Goal: Task Accomplishment & Management: Use online tool/utility

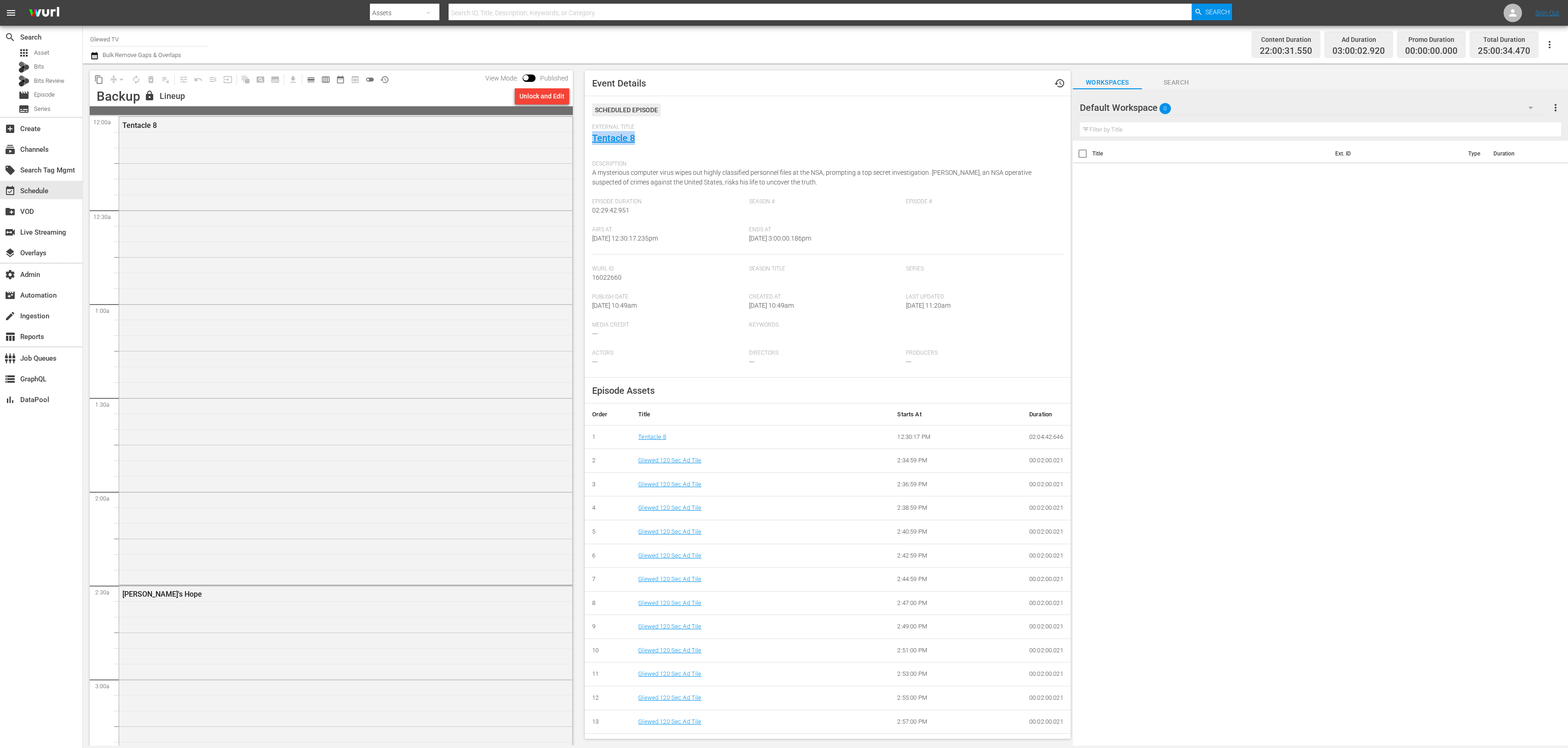
scroll to position [19, 0]
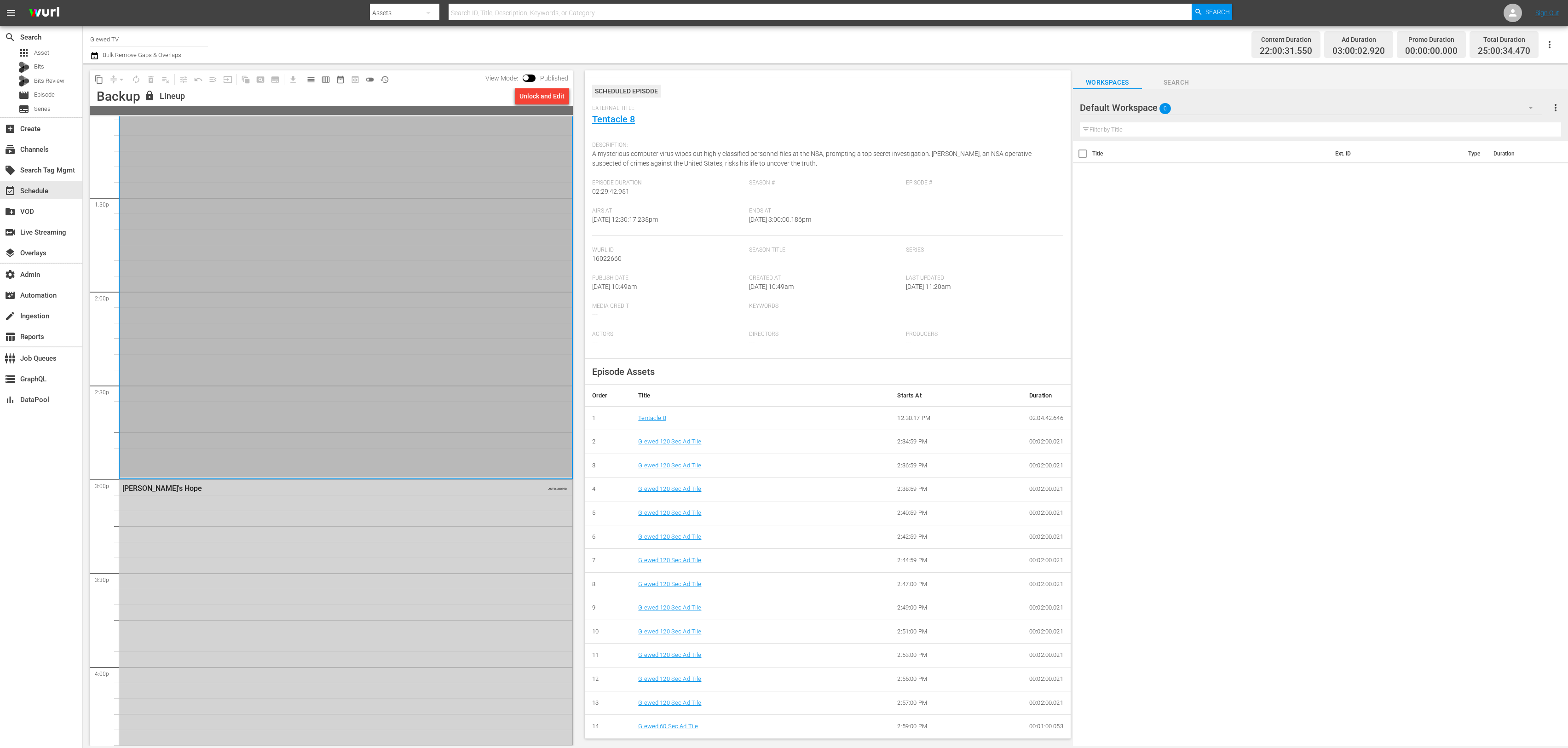
click at [256, 526] on div "[PERSON_NAME]'s Hope AUTO-LOOPED" at bounding box center [346, 666] width 453 height 374
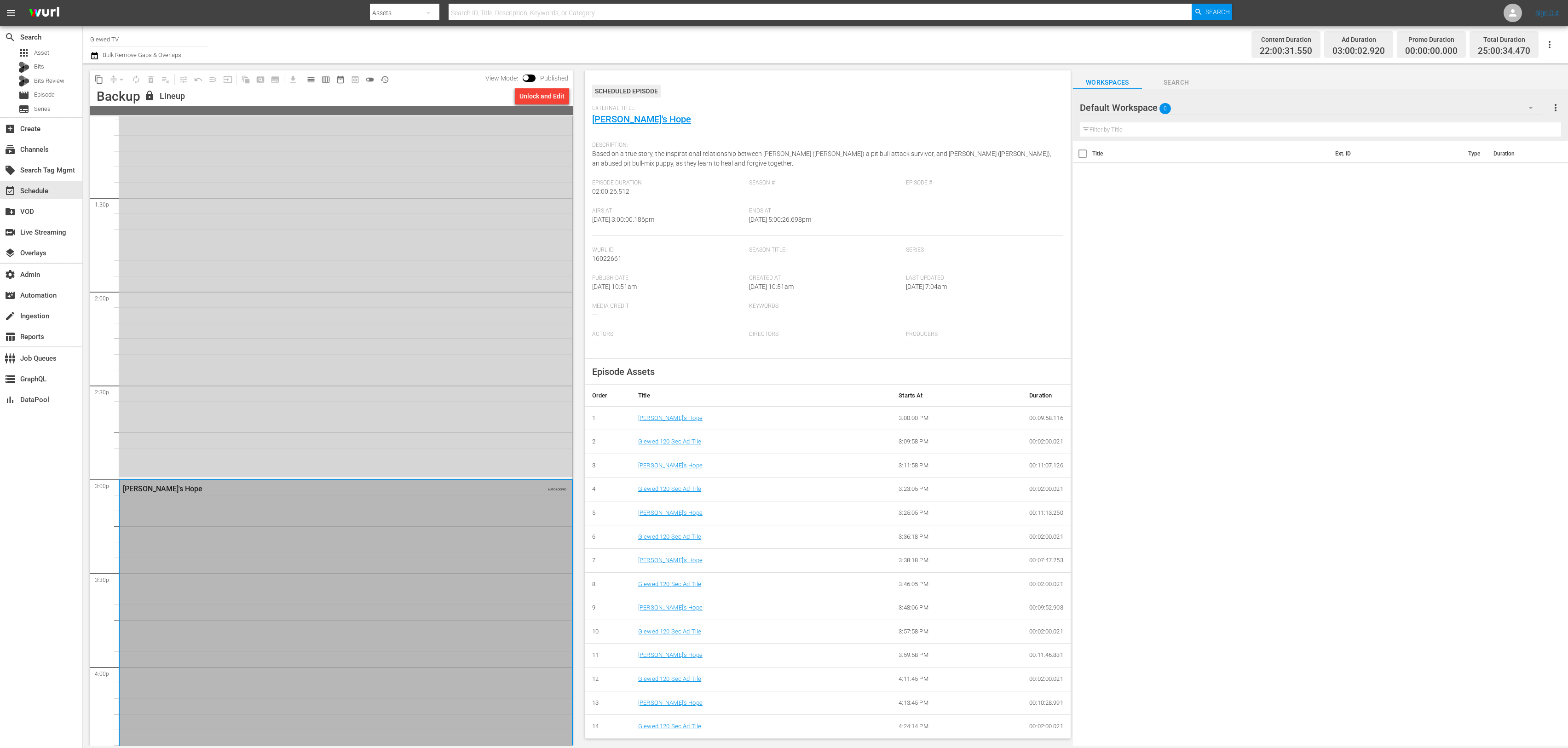
click at [438, 522] on div "[PERSON_NAME]'s Hope AUTO-LOOPED" at bounding box center [346, 667] width 452 height 374
click at [289, 460] on div "Tentacle 8 AUTO-LOOPED" at bounding box center [346, 244] width 453 height 466
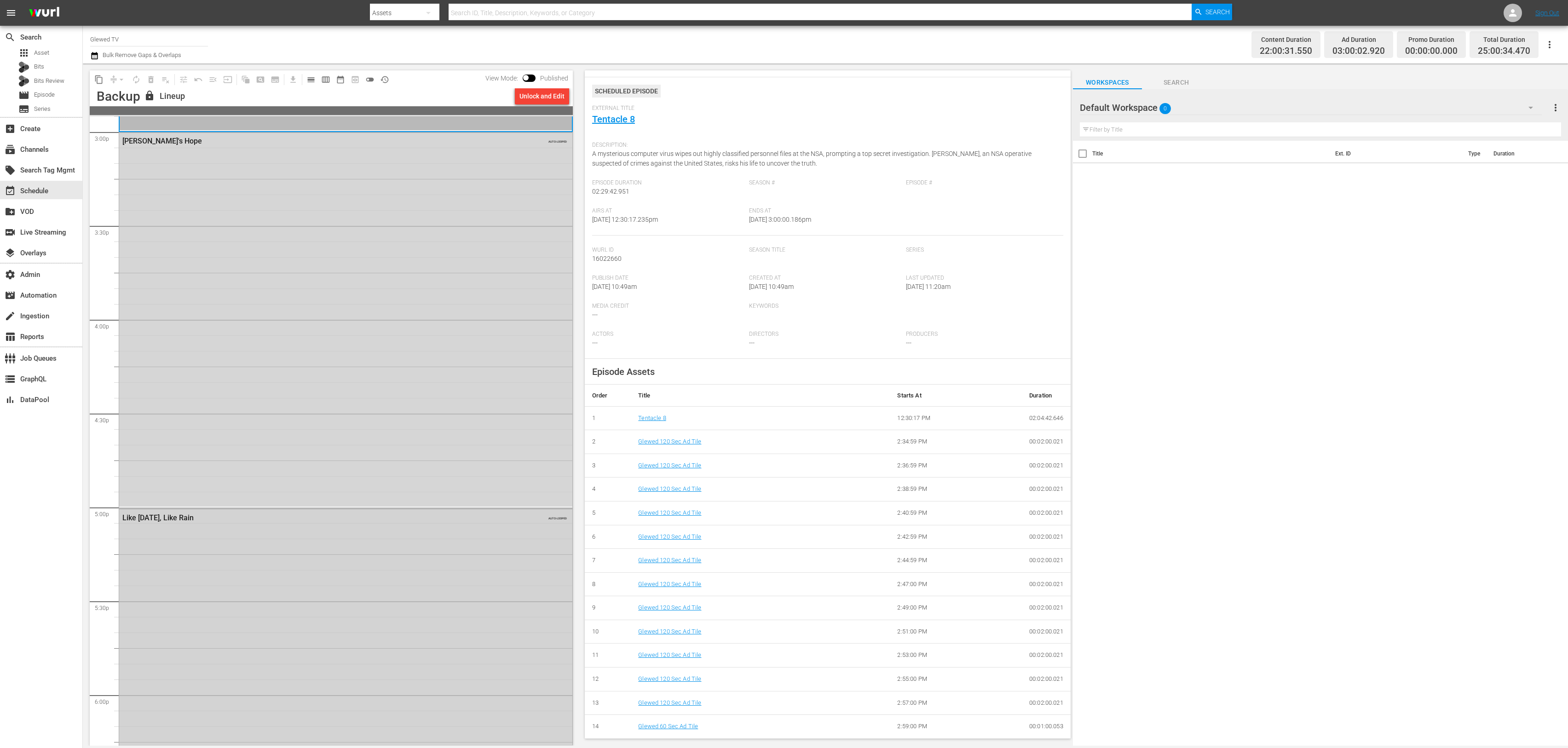
scroll to position [2801, 0]
click at [310, 579] on div "Like [DATE], Like Rain AUTO-LOOPED" at bounding box center [346, 694] width 453 height 373
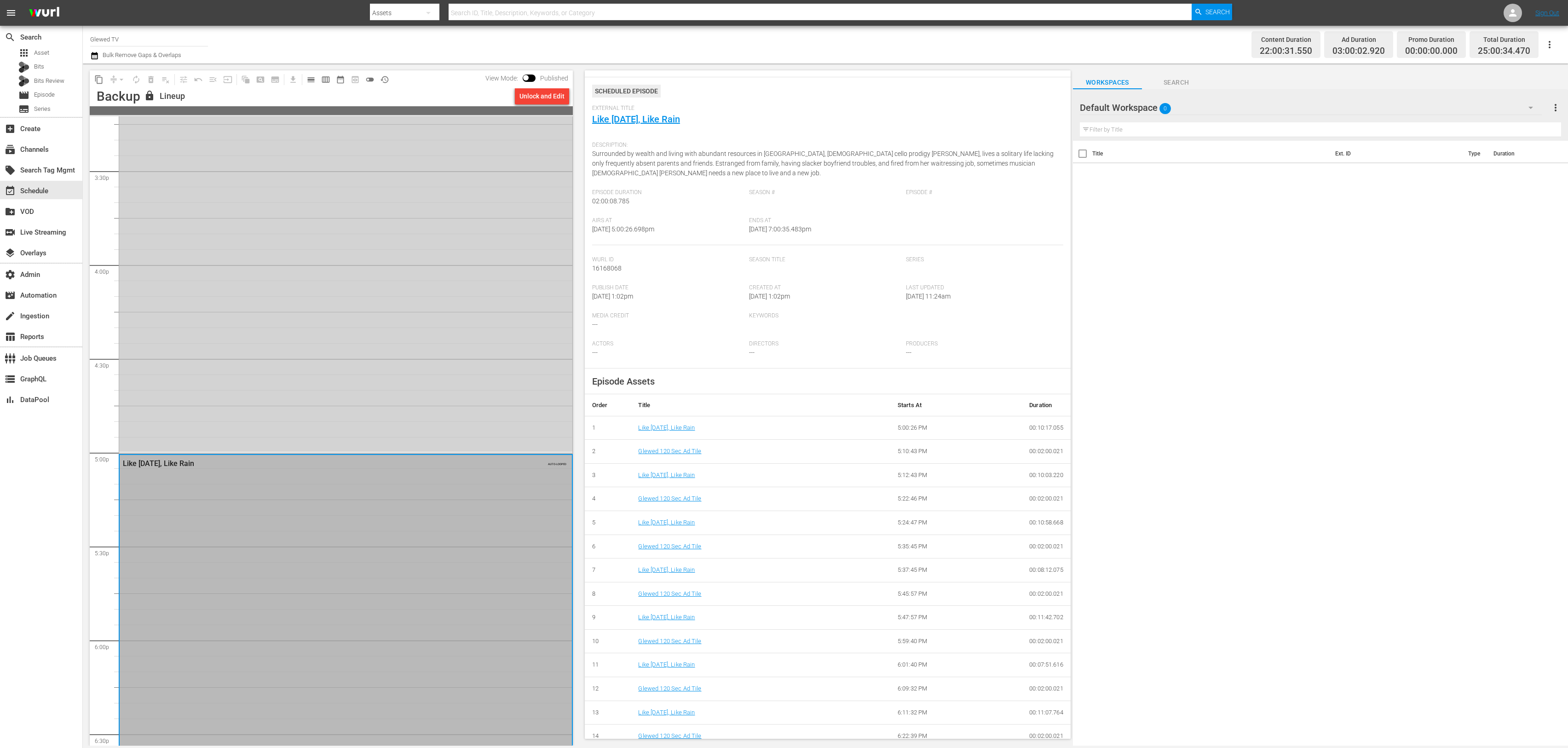
scroll to position [2852, 0]
click at [361, 453] on div "[PERSON_NAME]'s Hope AUTO-LOOPED" at bounding box center [346, 267] width 453 height 374
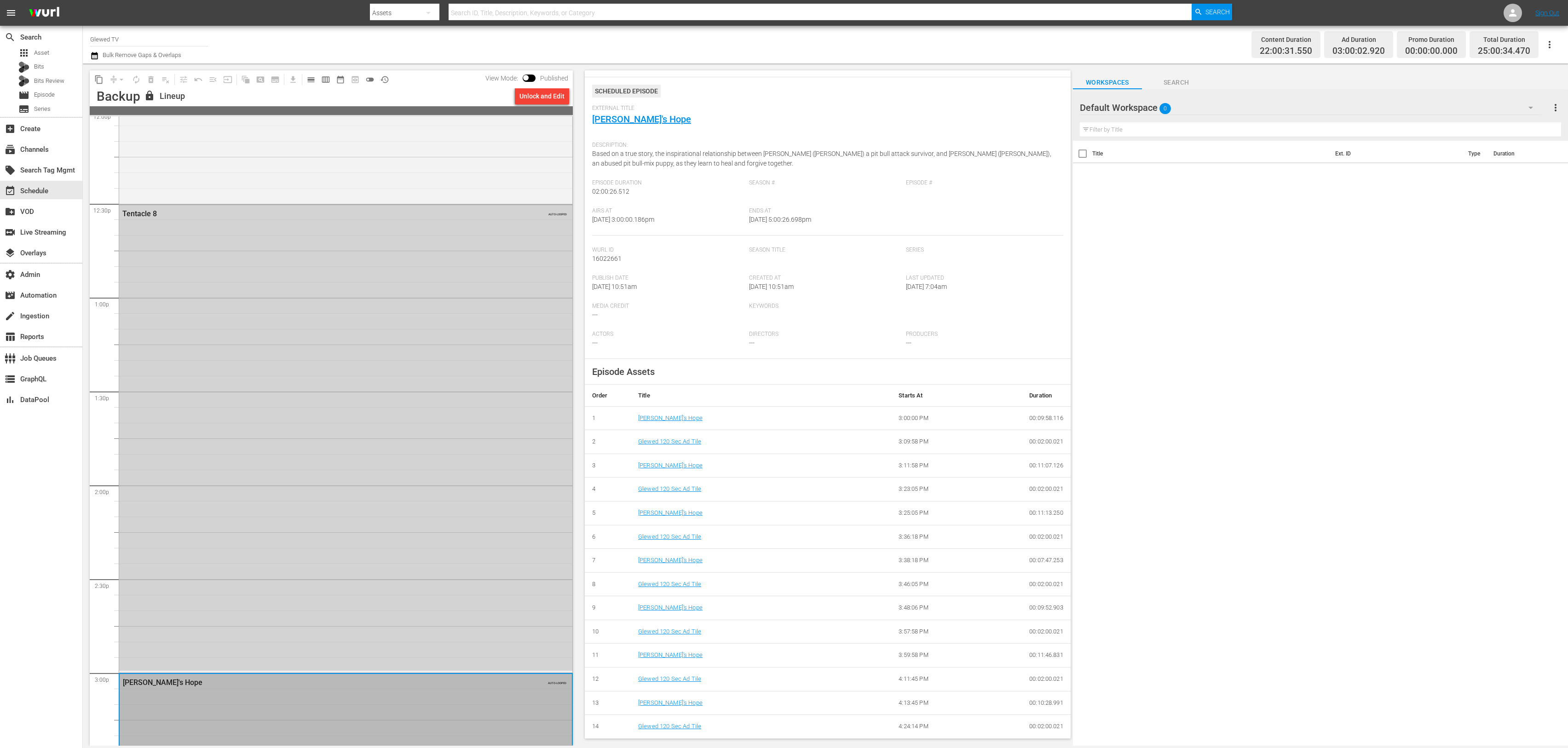
scroll to position [2254, 0]
click at [360, 383] on div "Tentacle 8 AUTO-LOOPED" at bounding box center [346, 442] width 453 height 466
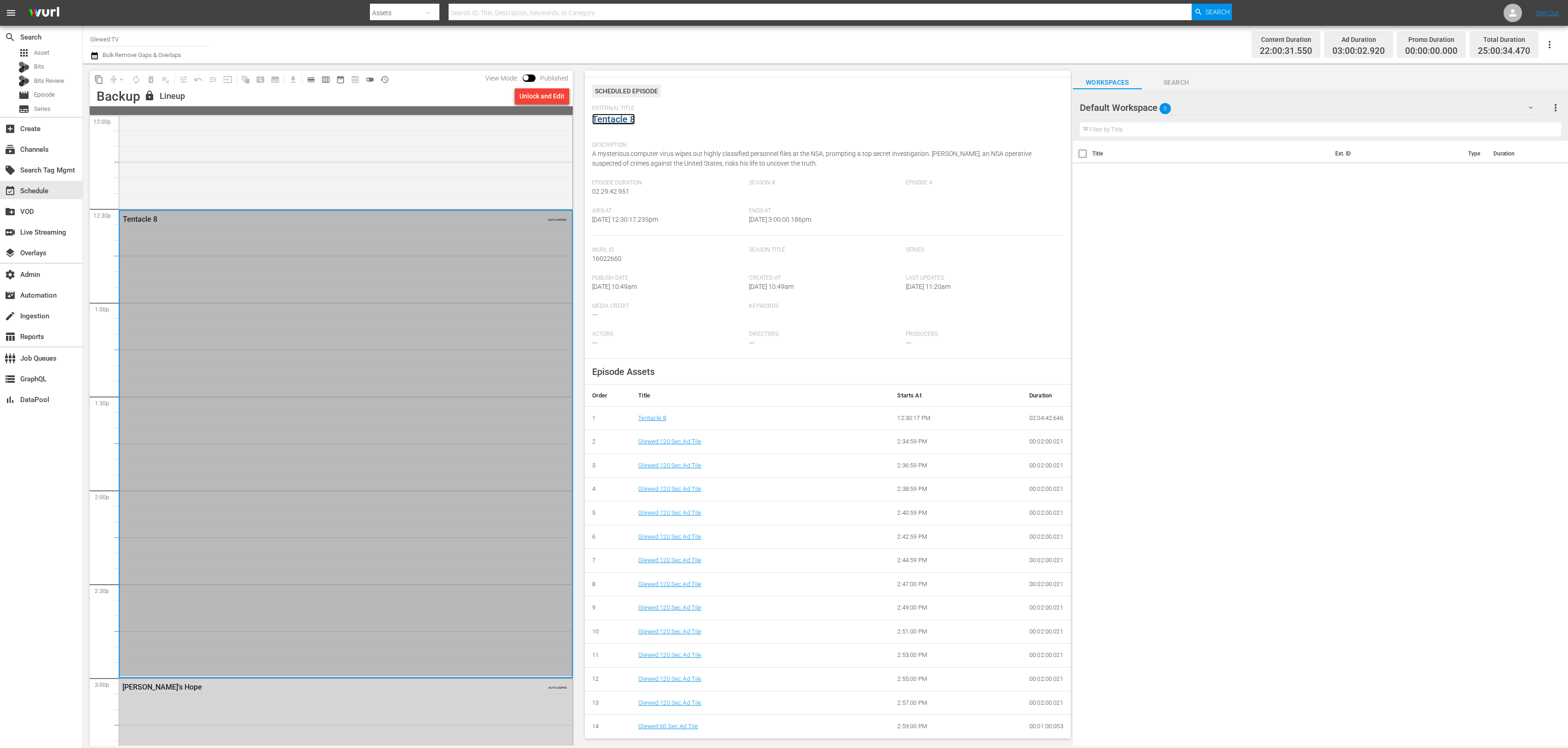
click at [621, 124] on link "Tentacle 8" at bounding box center [614, 119] width 43 height 11
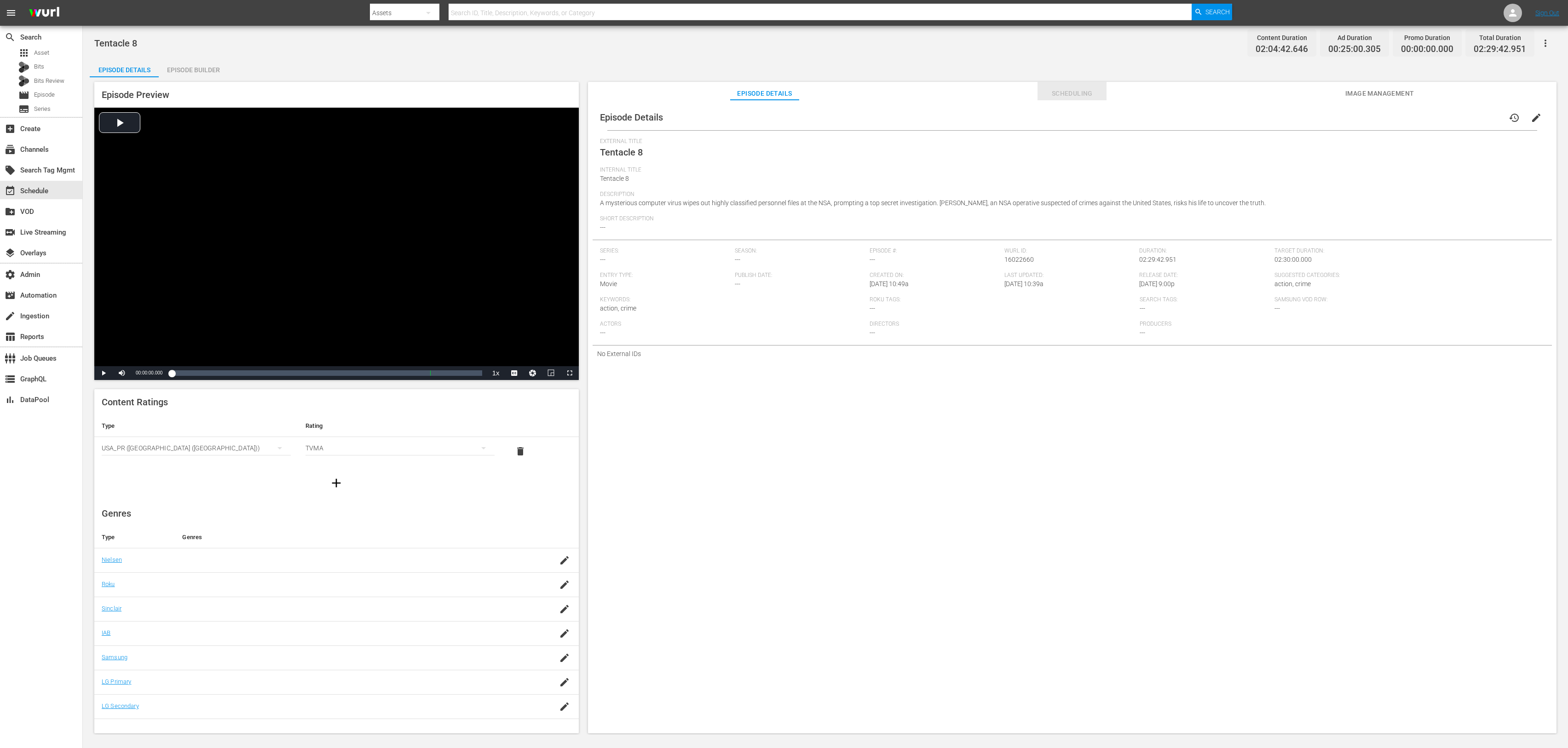
click at [1074, 91] on span "Scheduling" at bounding box center [1071, 93] width 69 height 12
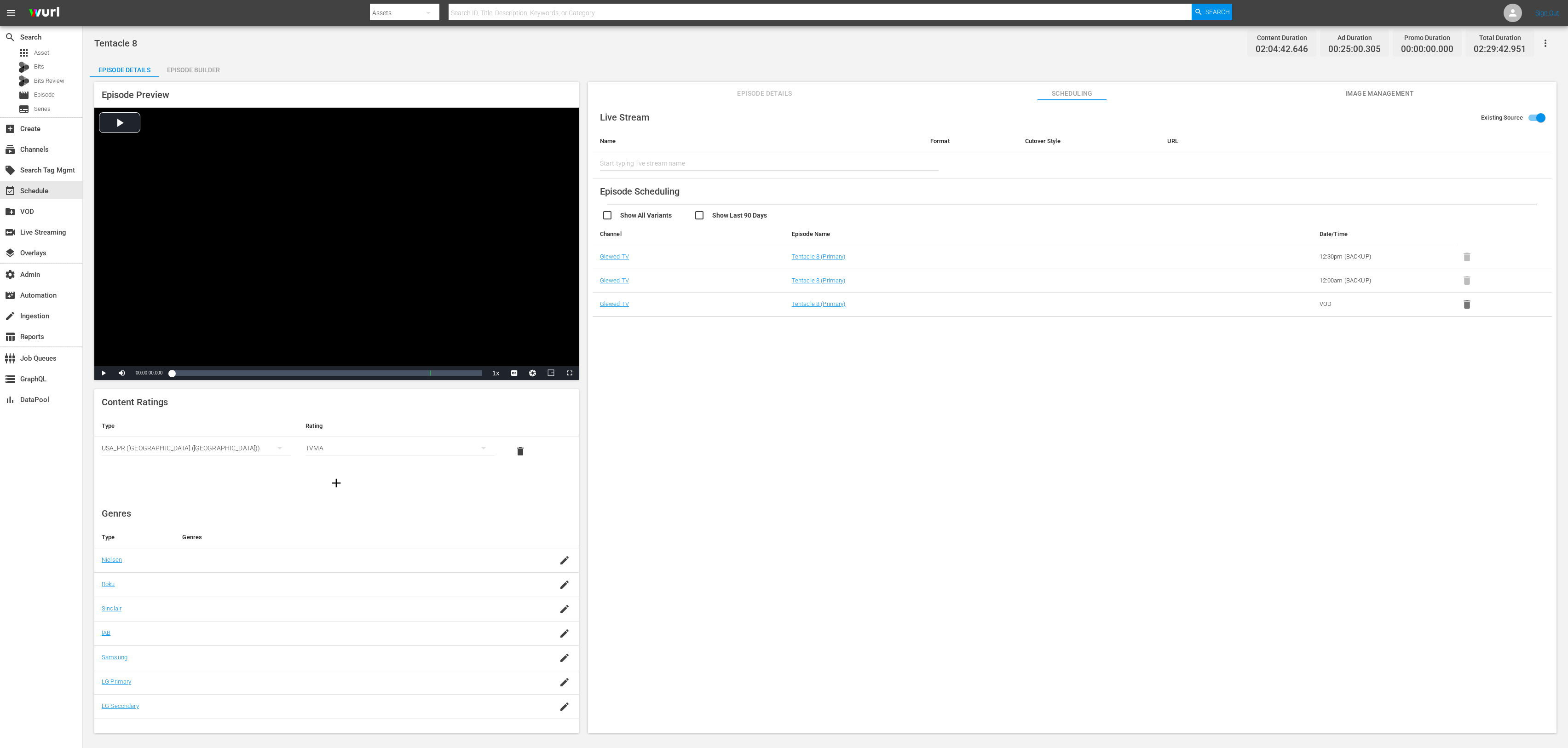
click at [697, 214] on input "checkbox" at bounding box center [740, 217] width 92 height 13
click at [695, 218] on input "checkbox" at bounding box center [740, 217] width 92 height 13
checkbox input "false"
click at [738, 96] on span "Episode Details" at bounding box center [765, 93] width 69 height 12
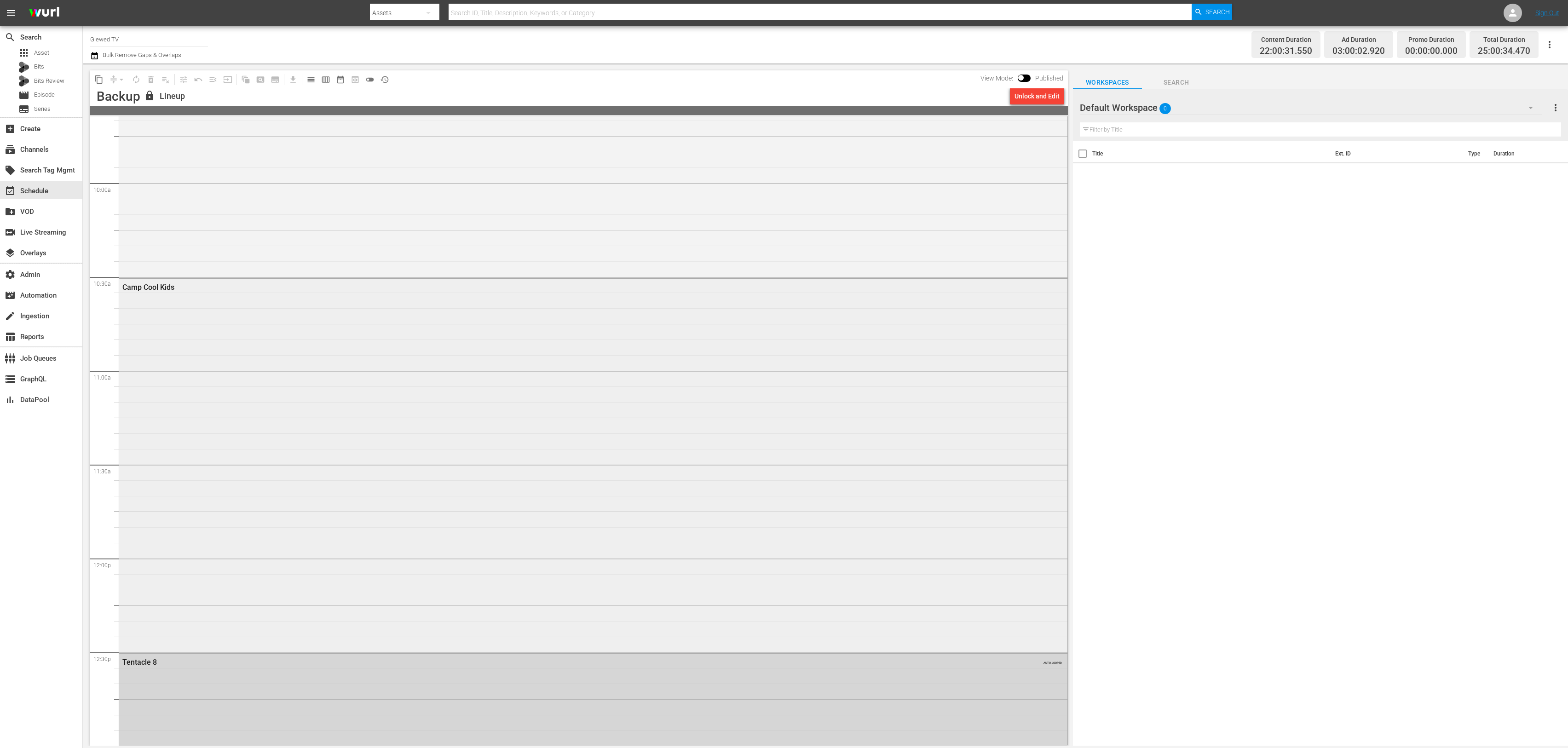
scroll to position [2082, 0]
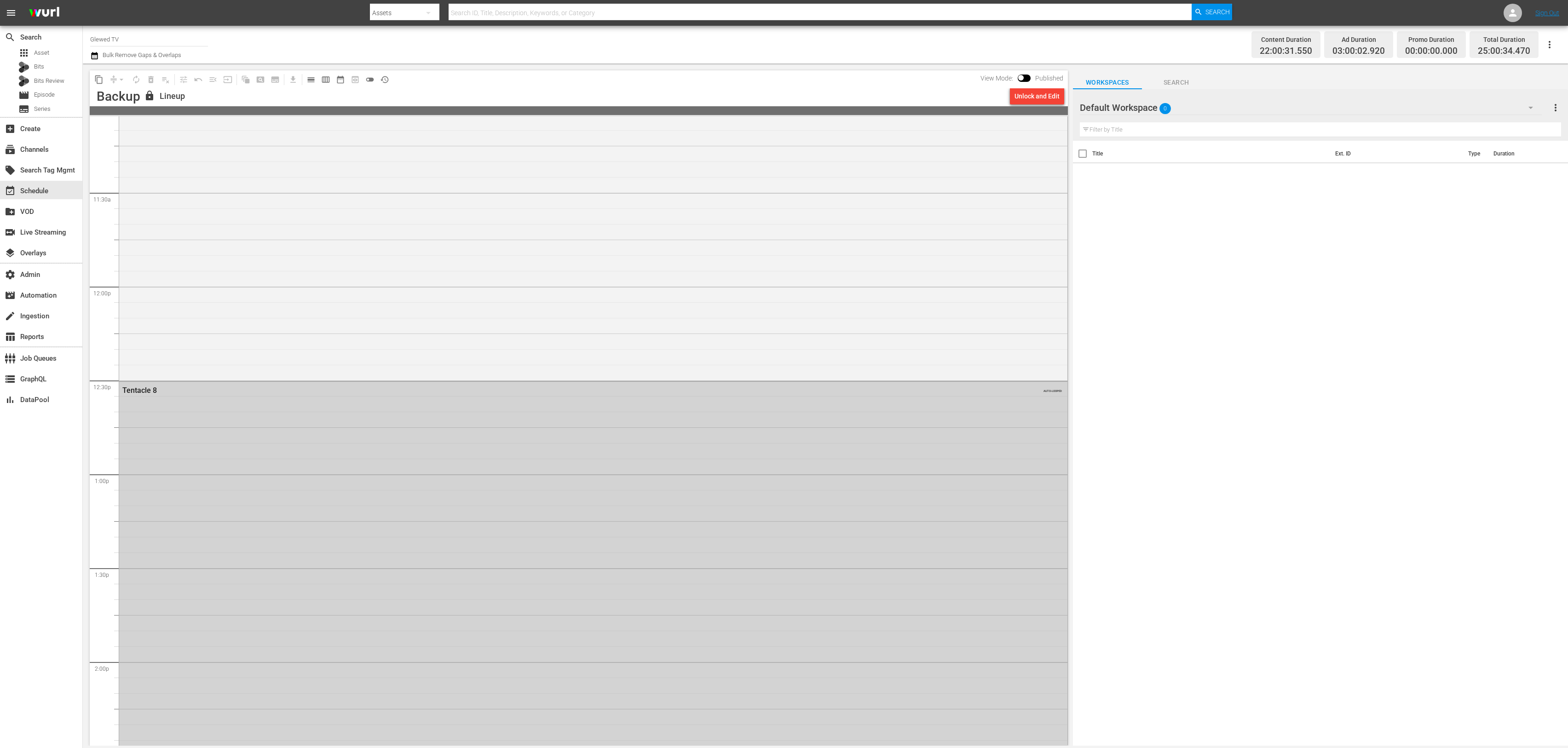
click at [249, 495] on div "Tentacle 8 AUTO-LOOPED" at bounding box center [593, 614] width 948 height 466
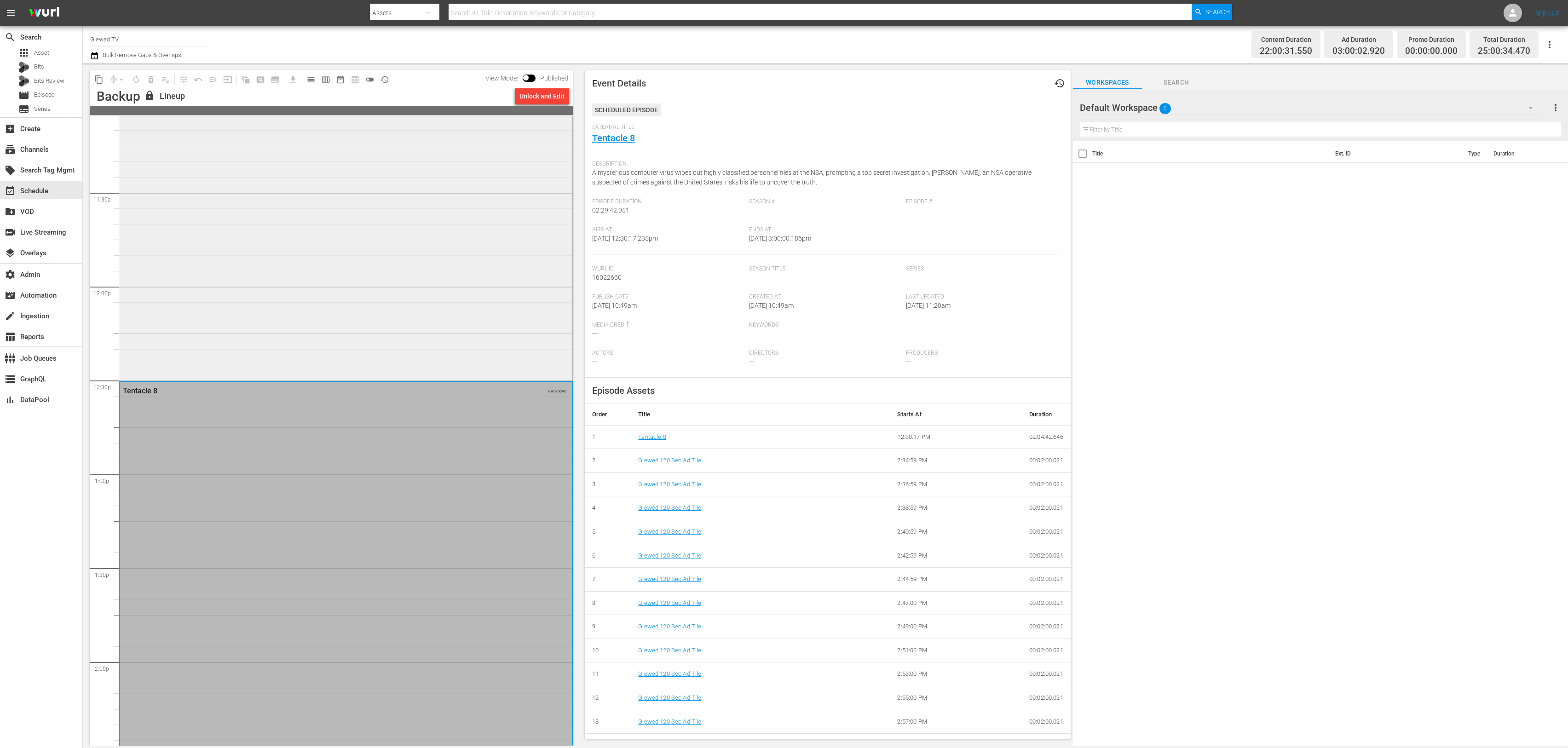
click at [178, 366] on div "Camp Cool Kids" at bounding box center [346, 192] width 453 height 372
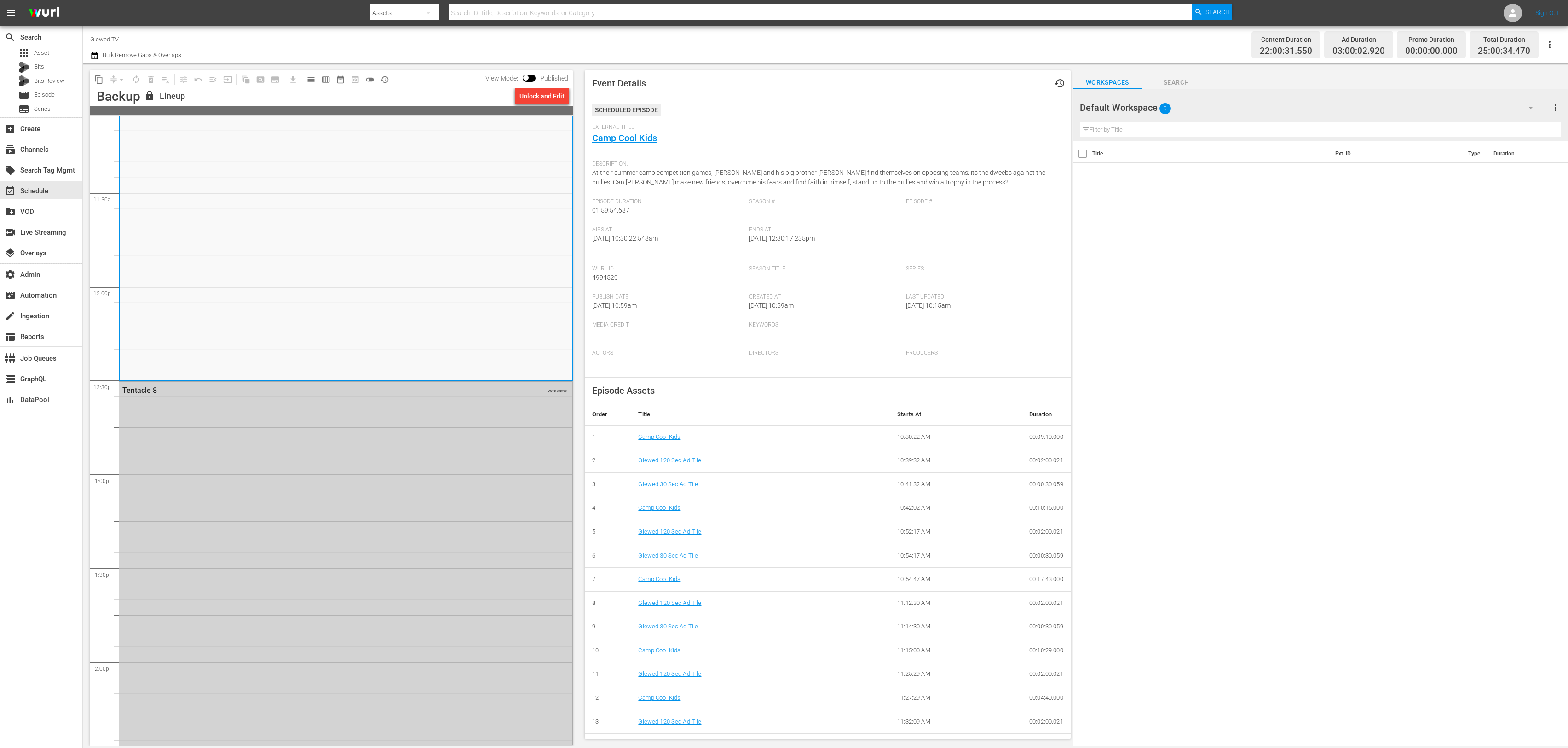
click at [140, 391] on div "Tentacle 8" at bounding box center [321, 390] width 397 height 9
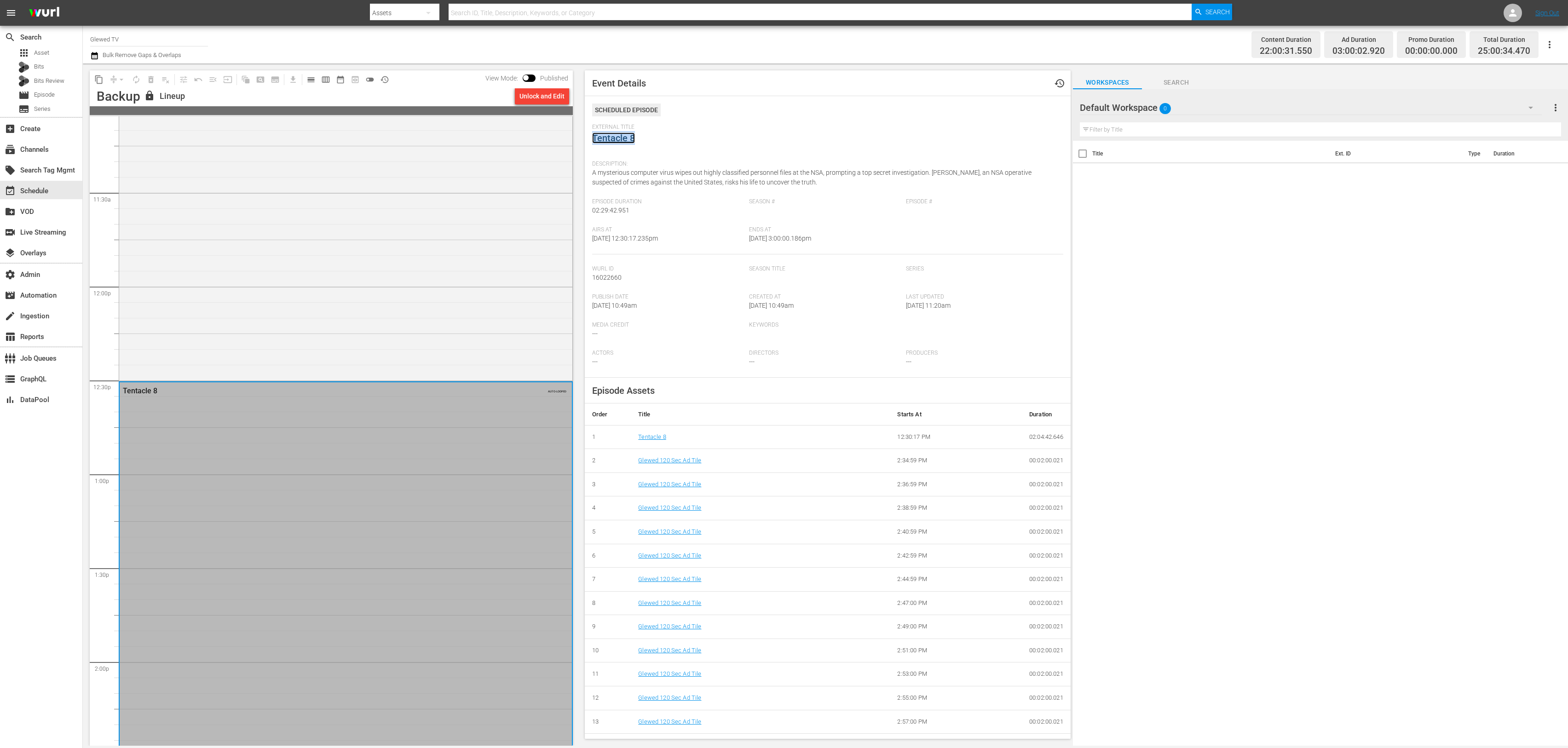
copy link "Tentacle 8"
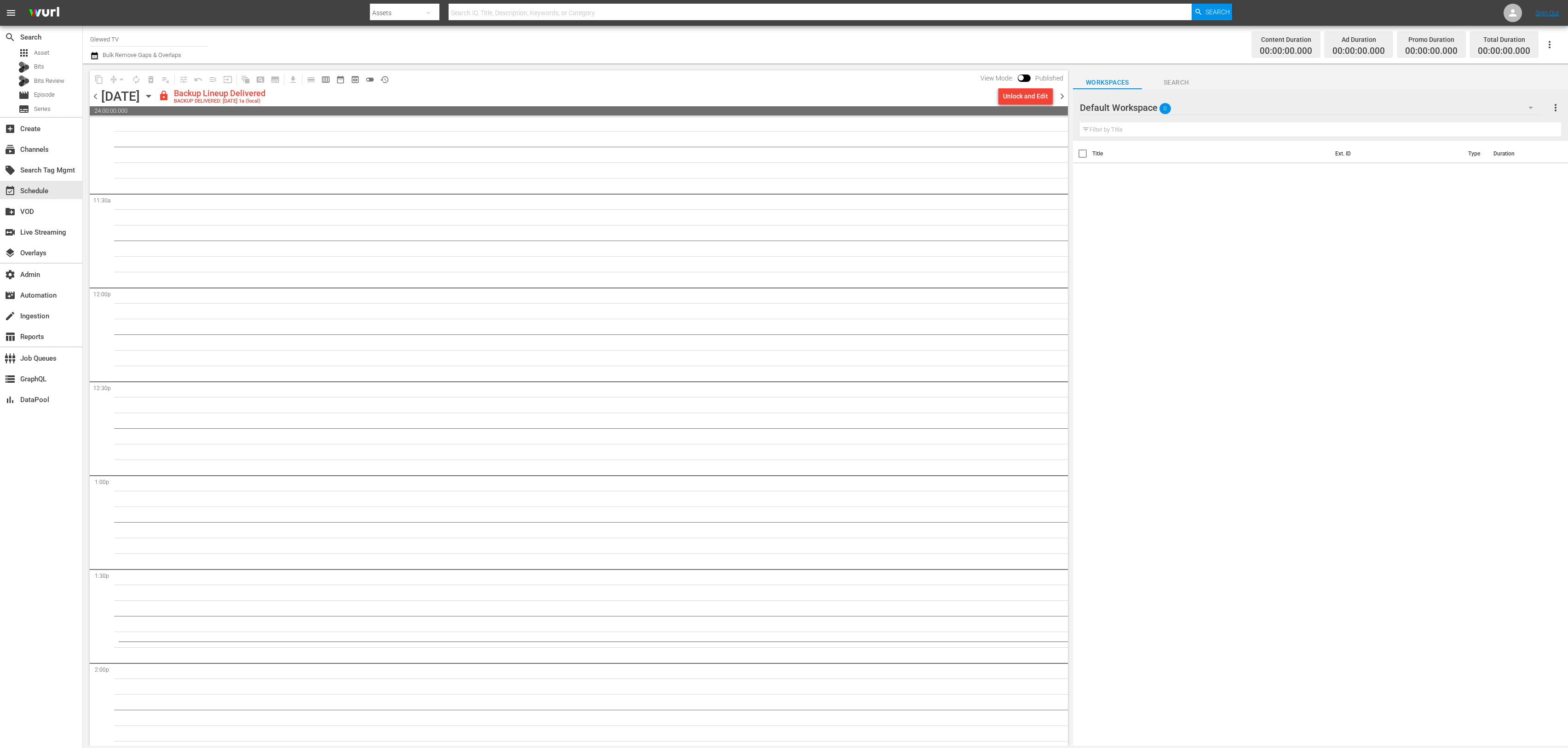
click at [150, 96] on icon "button" at bounding box center [148, 96] width 4 height 2
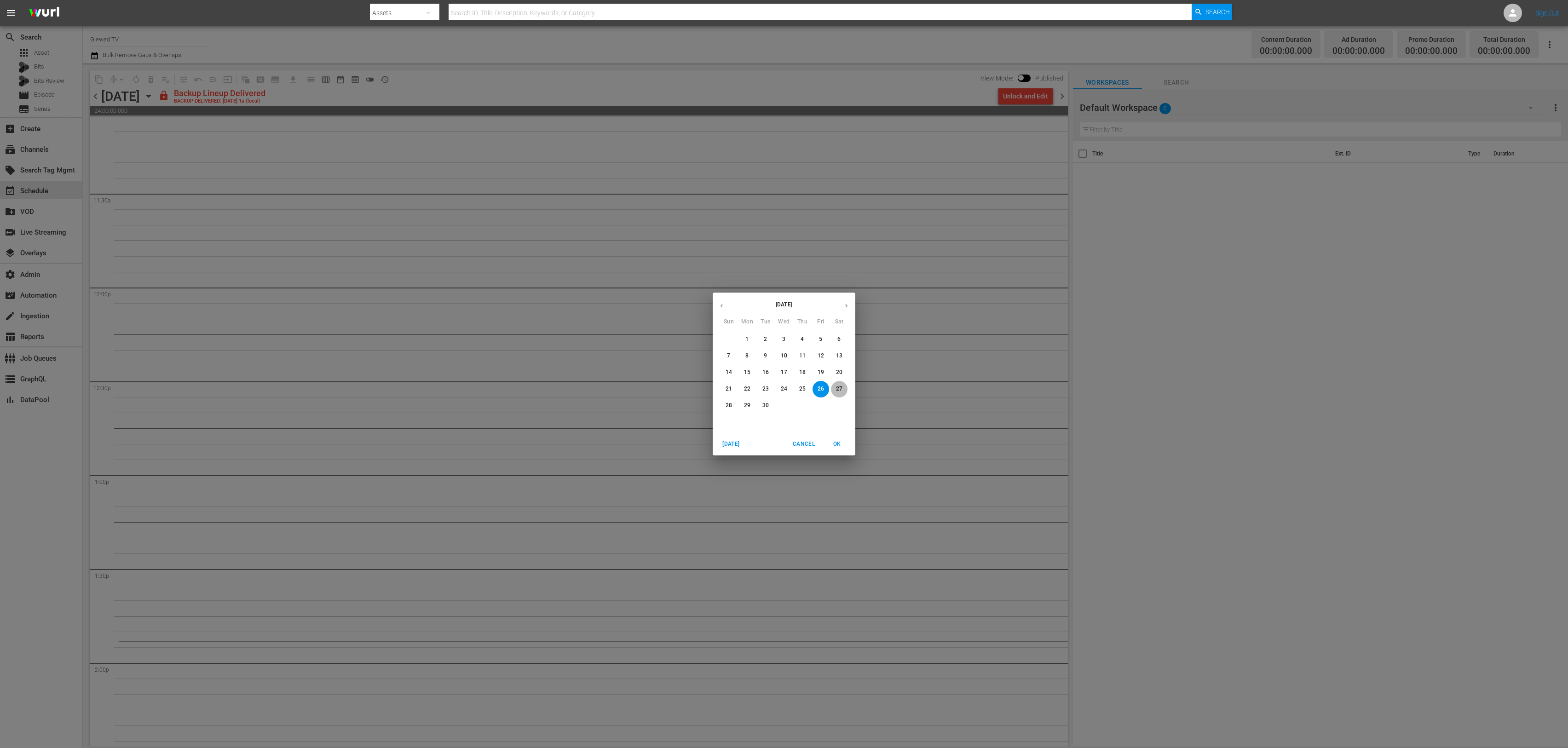
click at [841, 386] on p "27" at bounding box center [839, 389] width 7 height 8
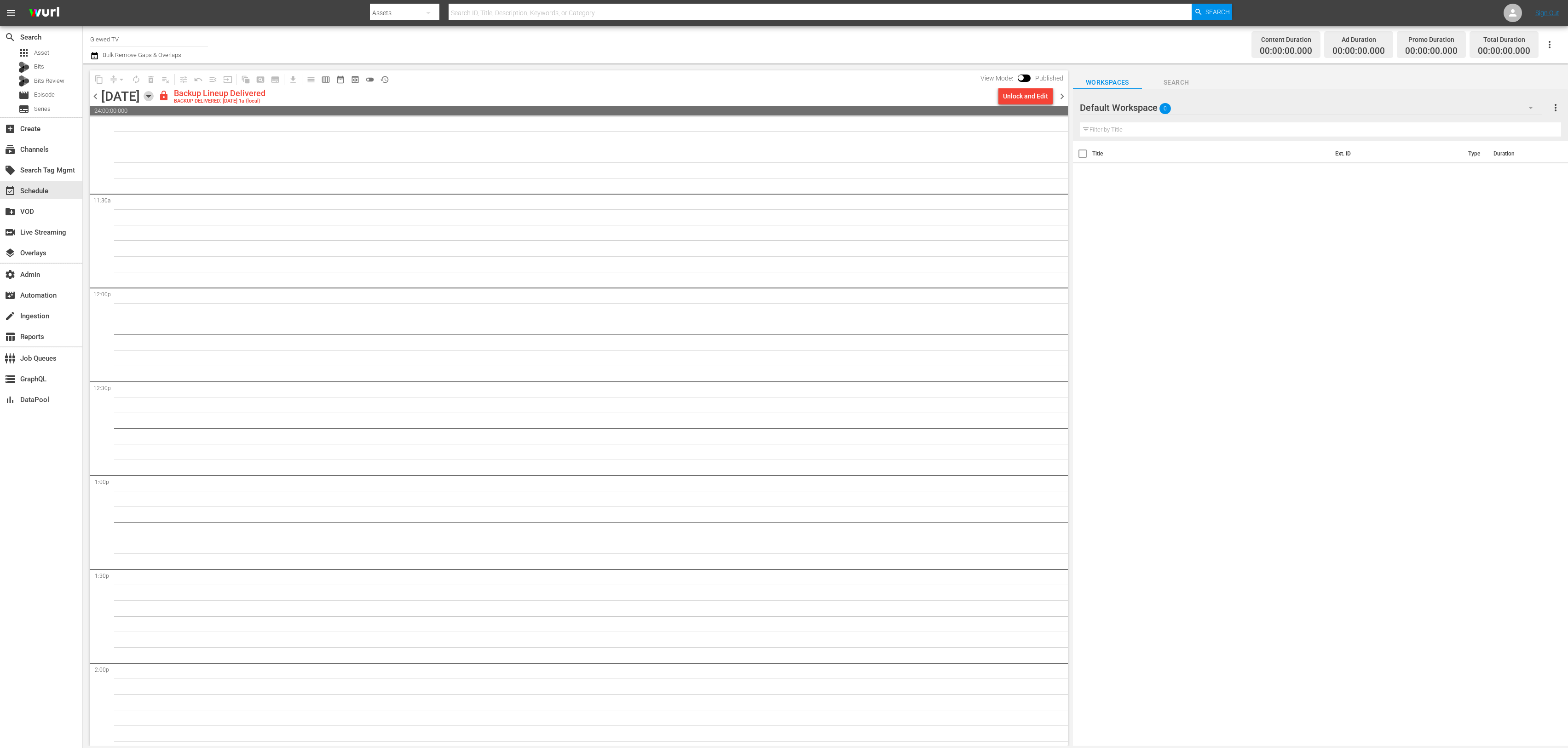
click at [153, 95] on icon "button" at bounding box center [149, 96] width 10 height 10
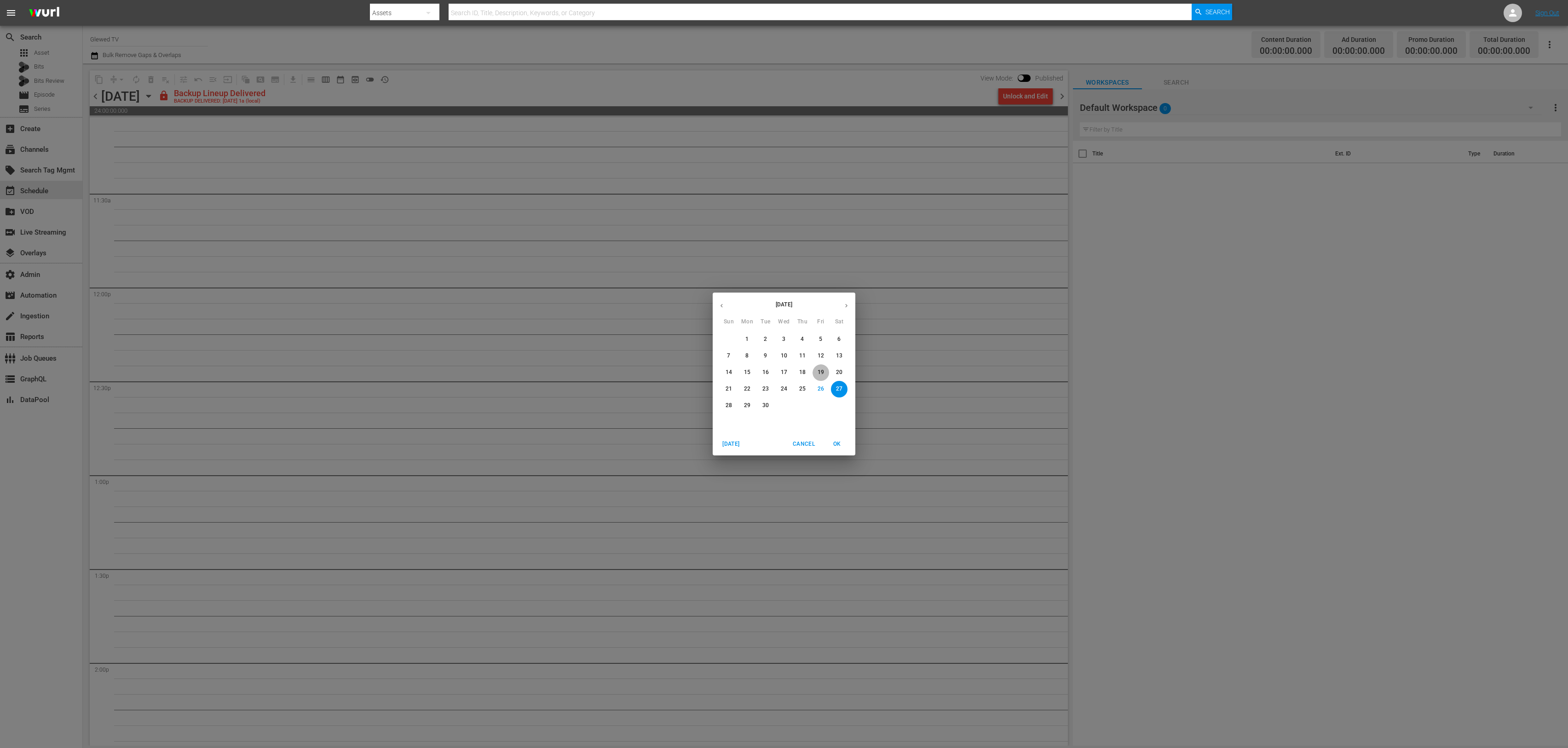
click at [822, 372] on p "19" at bounding box center [821, 372] width 7 height 8
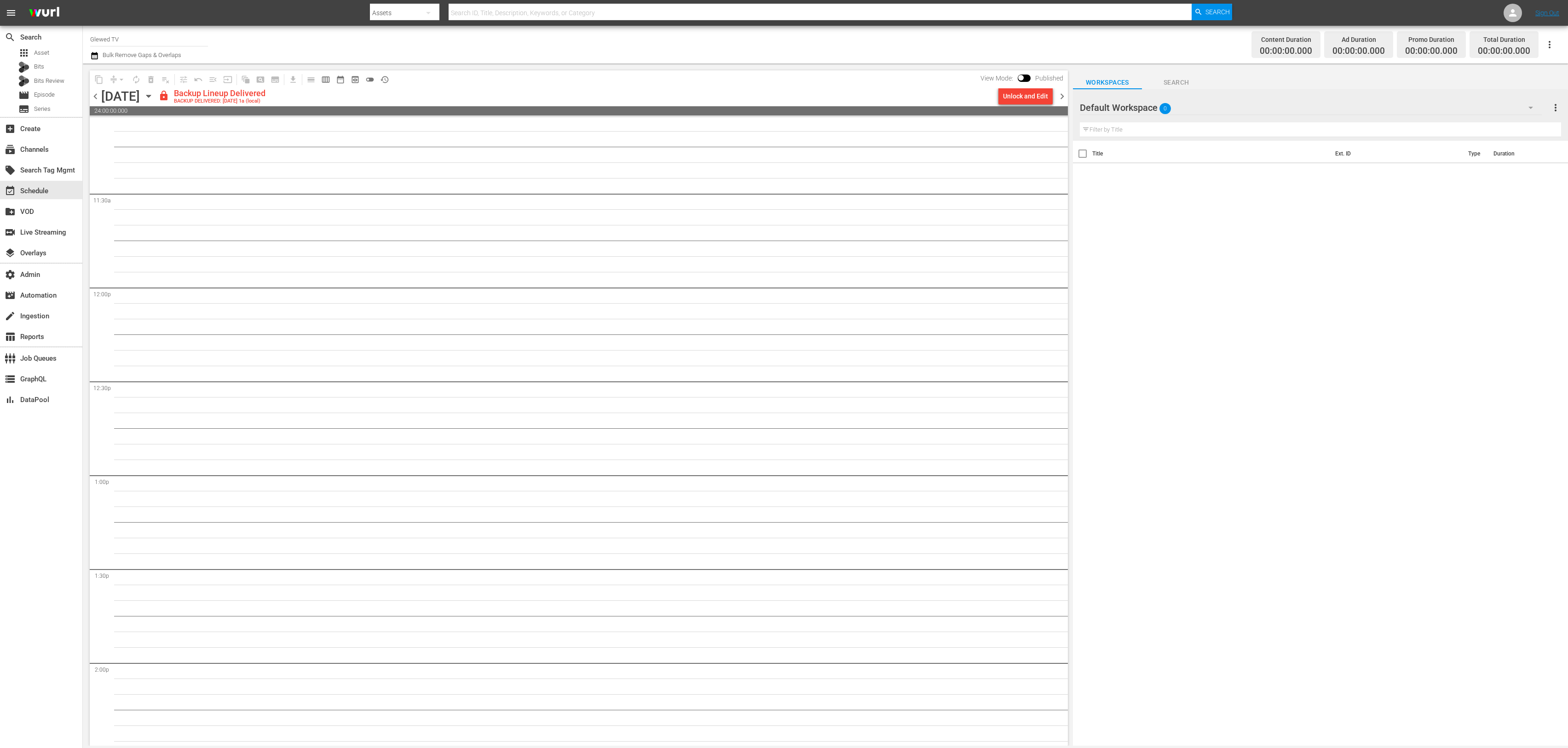
click at [1556, 105] on span "more_vert" at bounding box center [1556, 108] width 11 height 11
click at [1548, 44] on icon "button" at bounding box center [1550, 44] width 11 height 11
click at [1205, 220] on div "Title Ext. ID Type Duration" at bounding box center [1320, 444] width 495 height 606
